Goal: Find specific page/section: Find specific page/section

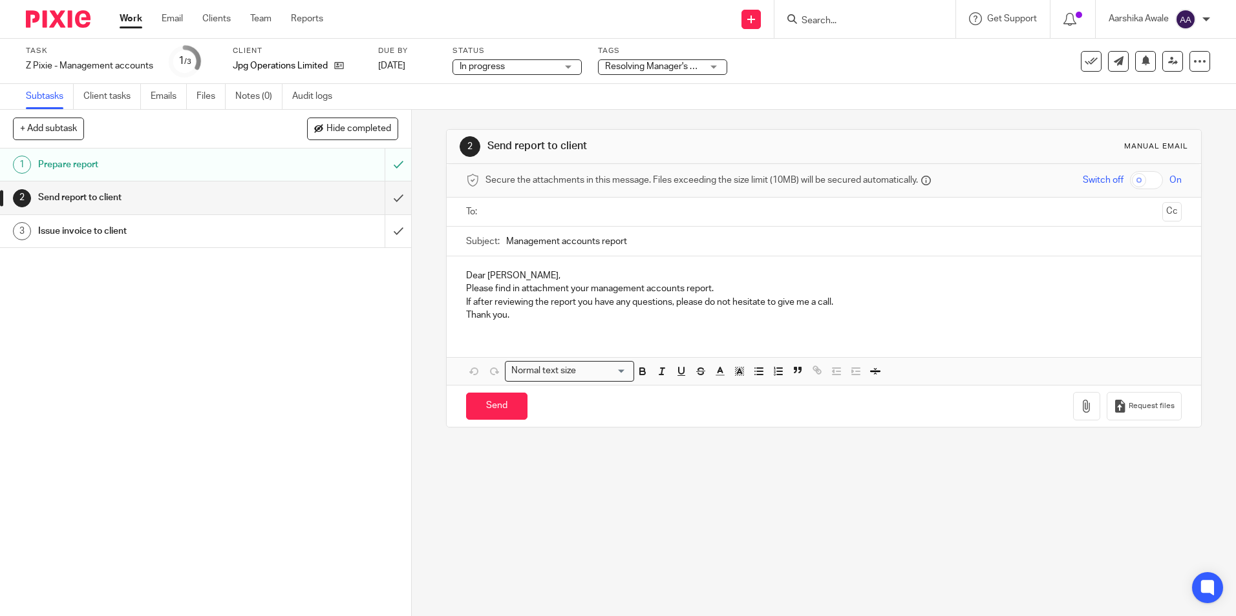
click at [41, 28] on div at bounding box center [53, 19] width 107 height 38
click at [58, 17] on img at bounding box center [58, 18] width 65 height 17
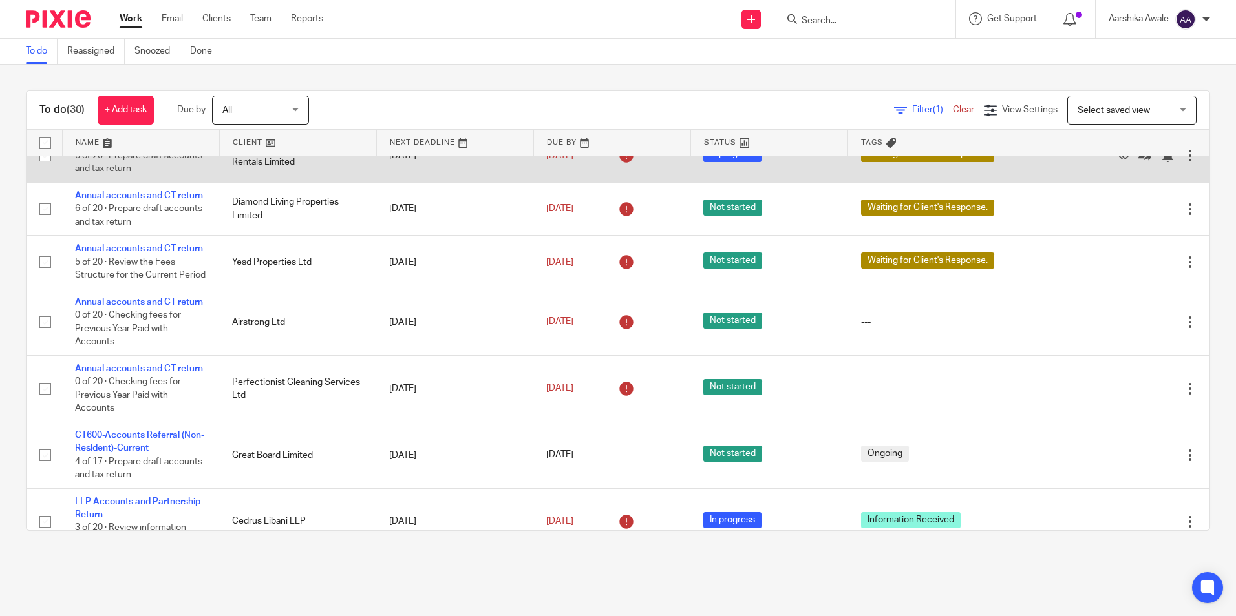
scroll to position [648, 0]
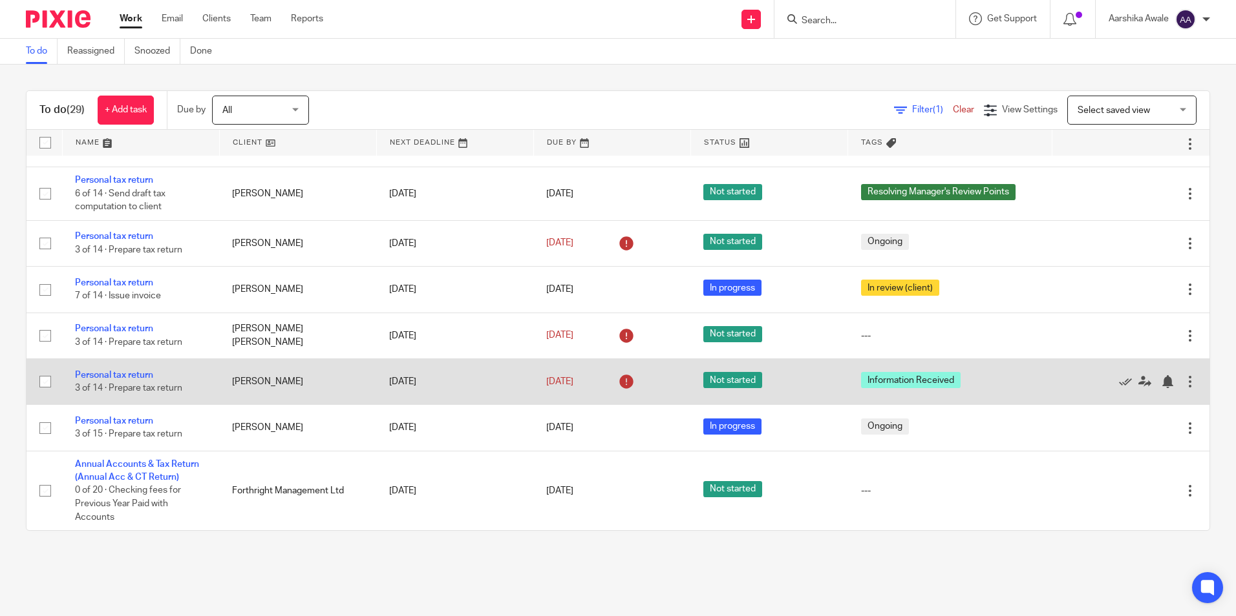
scroll to position [1313, 0]
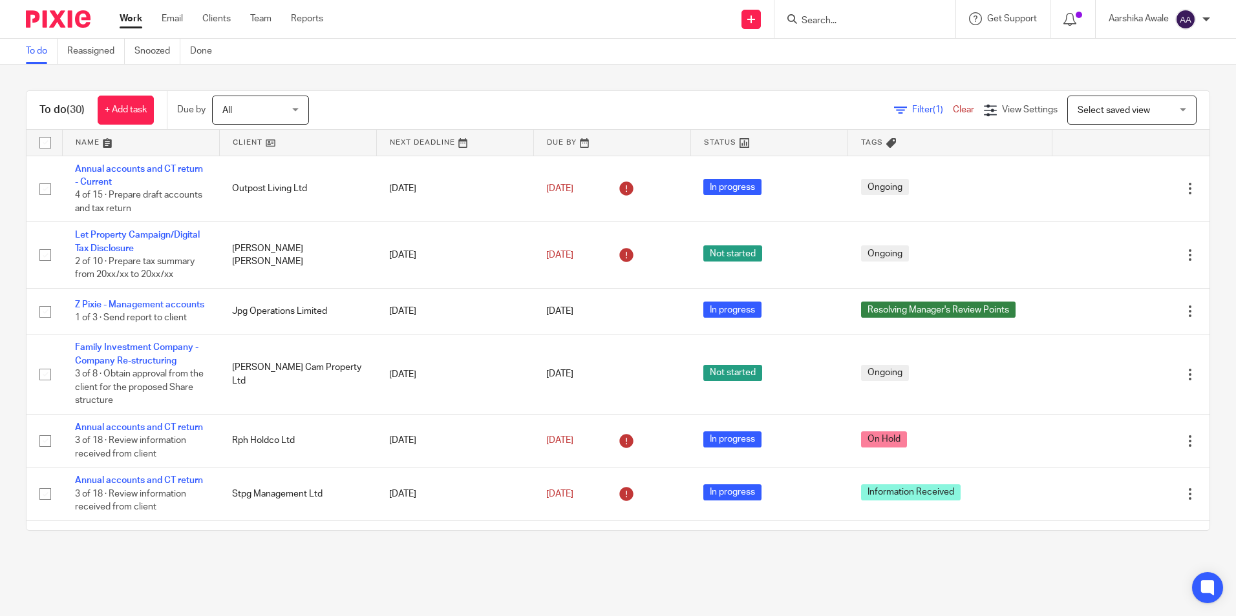
click at [832, 26] on input "Search" at bounding box center [858, 22] width 116 height 12
type input "hks"
click at [852, 61] on link at bounding box center [906, 56] width 218 height 30
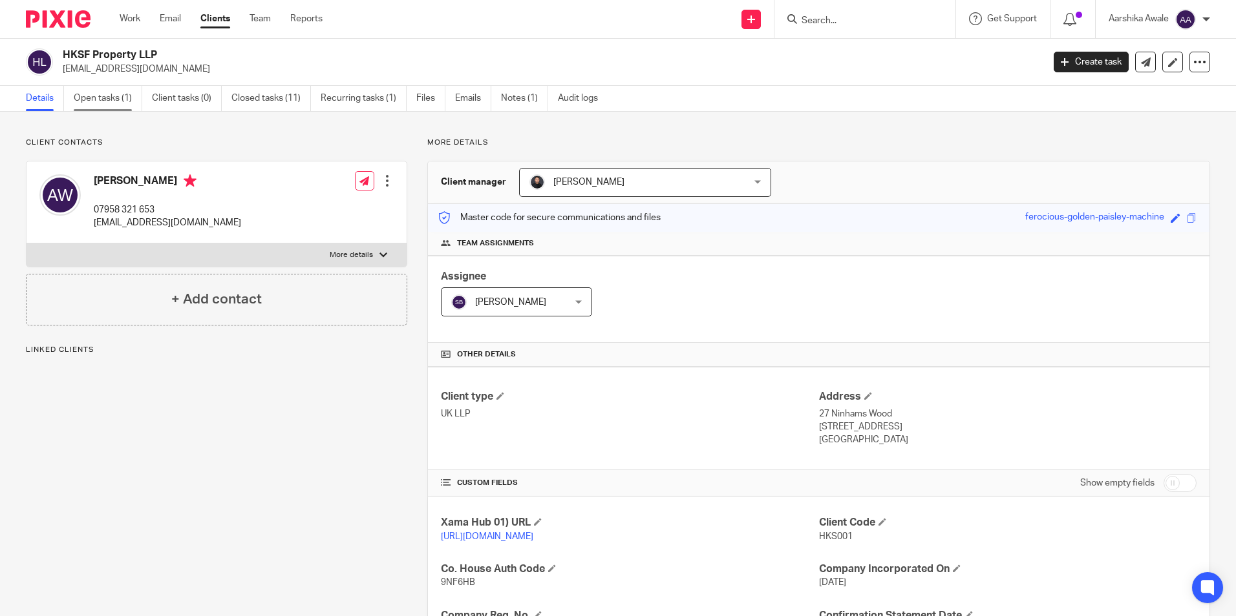
click at [88, 92] on link "Open tasks (1)" at bounding box center [108, 98] width 68 height 25
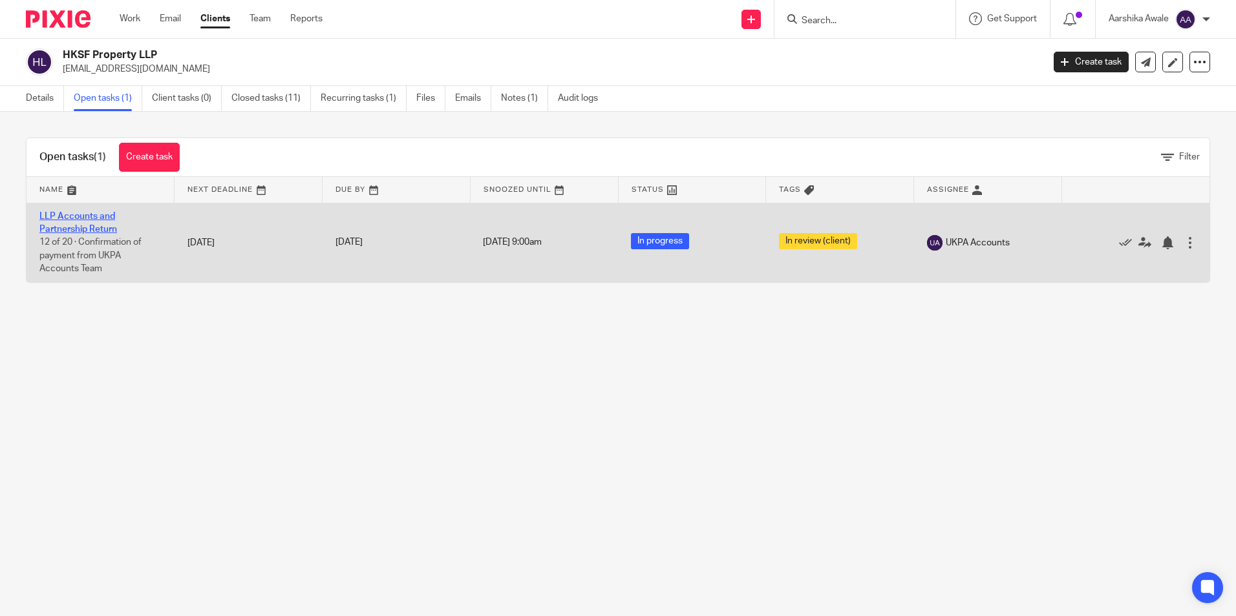
click at [97, 227] on link "LLP Accounts and Partnership Return" at bounding box center [78, 223] width 78 height 22
